Goal: Task Accomplishment & Management: Manage account settings

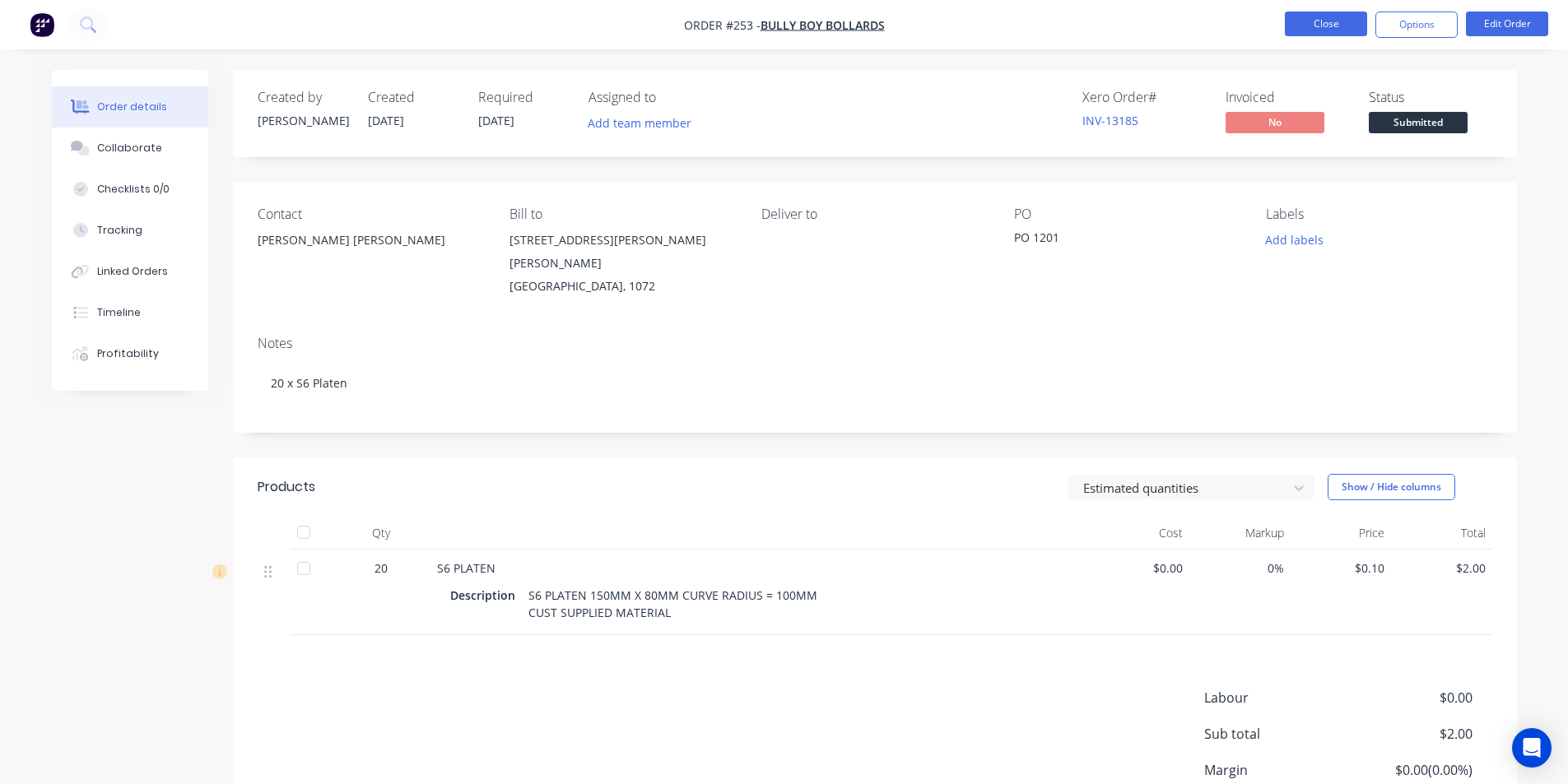
click at [1305, 22] on button "Close" at bounding box center [1326, 24] width 82 height 25
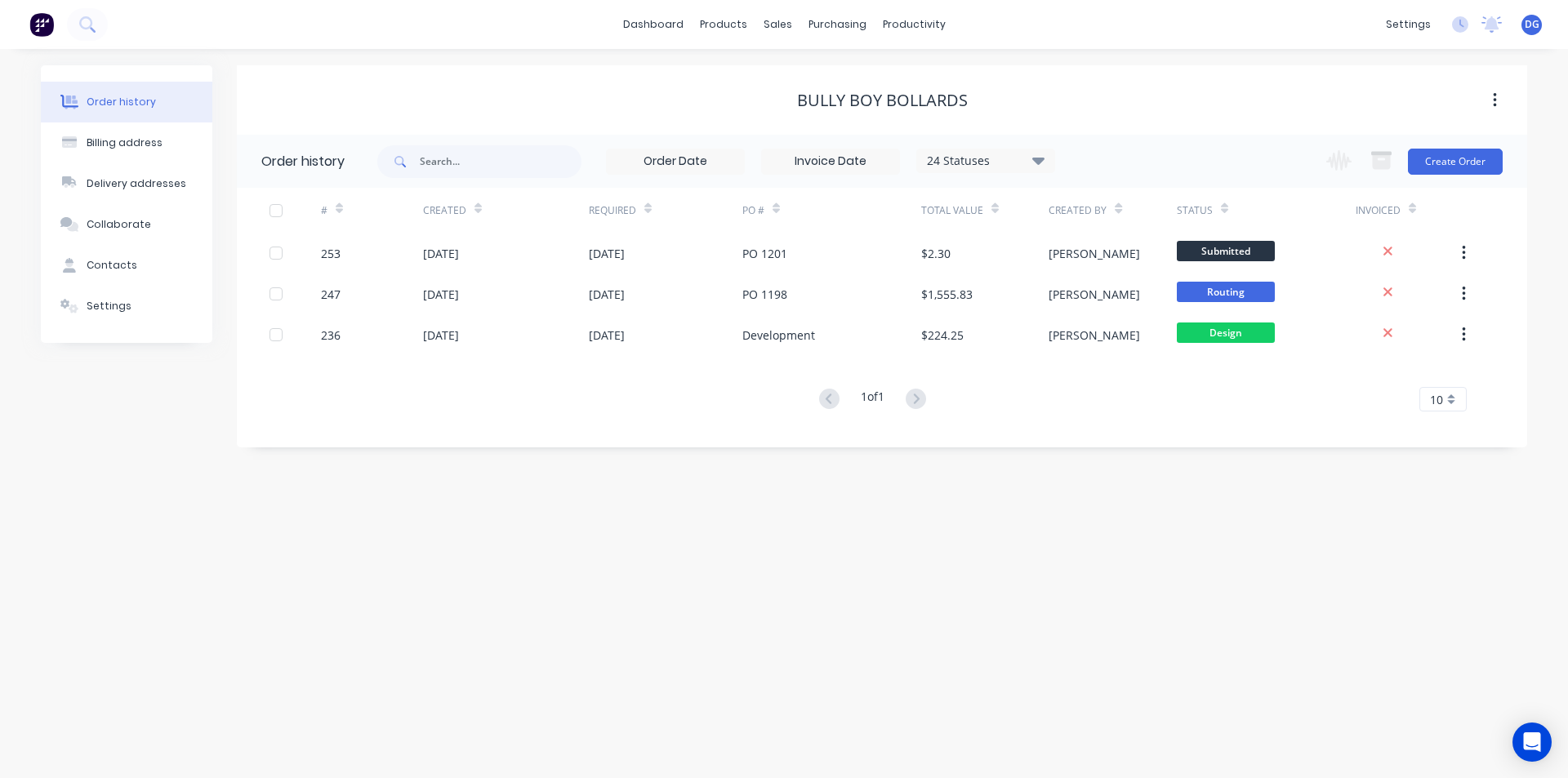
click at [1532, 26] on span "DG" at bounding box center [1532, 24] width 15 height 15
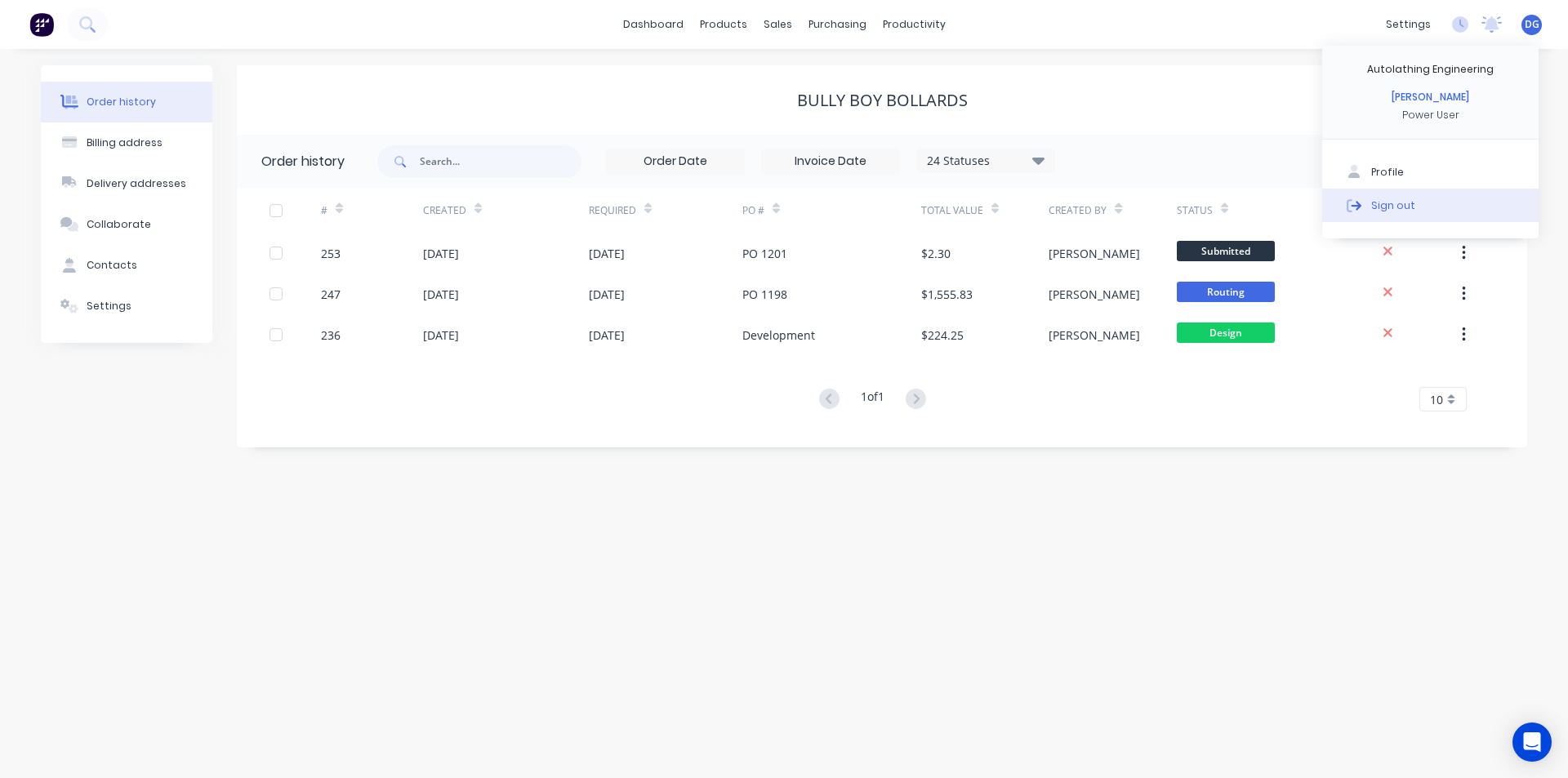
click at [1406, 200] on button "Sign out" at bounding box center [1430, 205] width 217 height 33
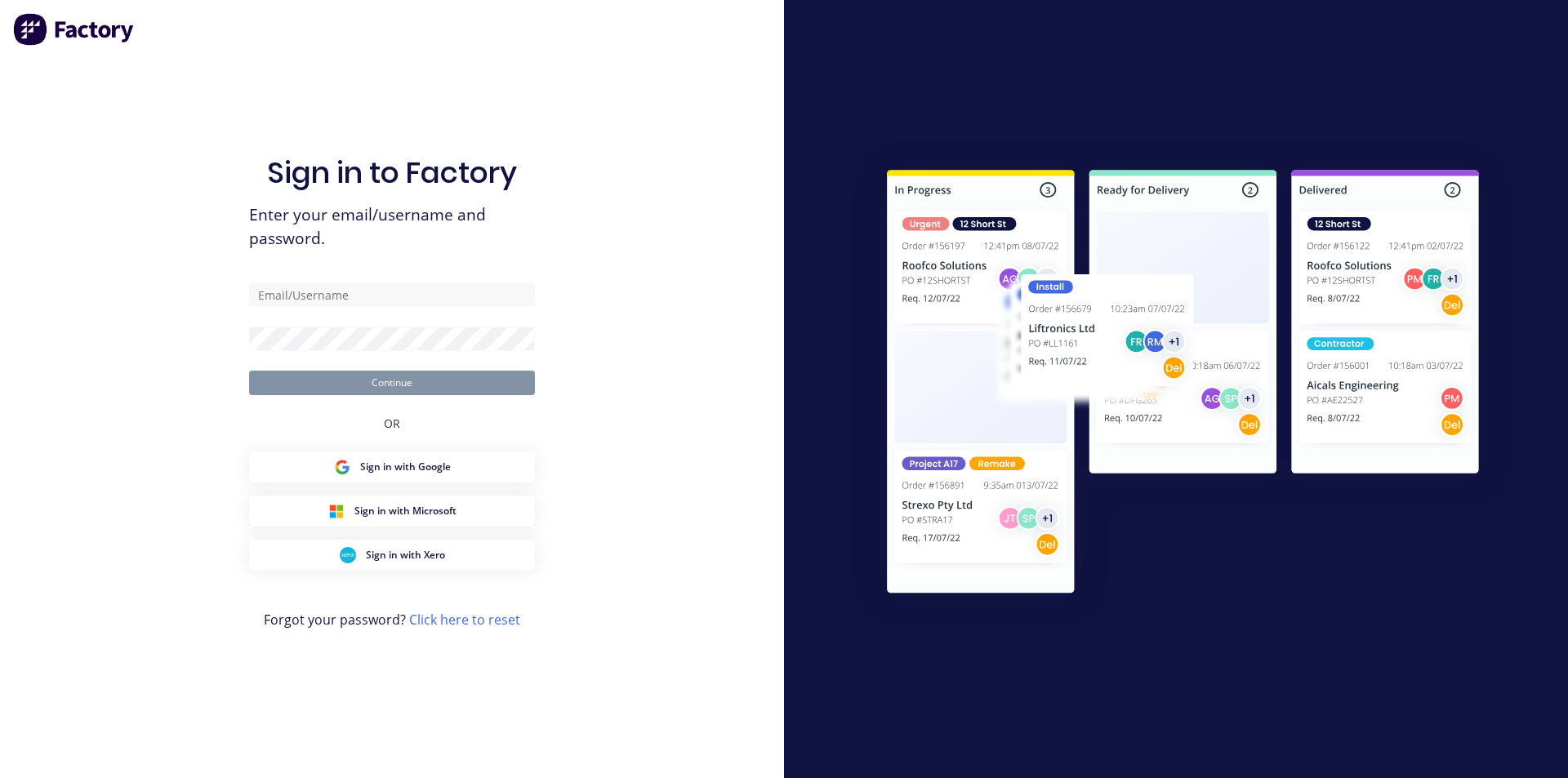
drag, startPoint x: 1406, startPoint y: 200, endPoint x: 1399, endPoint y: 210, distance: 12.2
click at [1403, 206] on div at bounding box center [1176, 389] width 677 height 505
